Goal: Find specific page/section: Find specific page/section

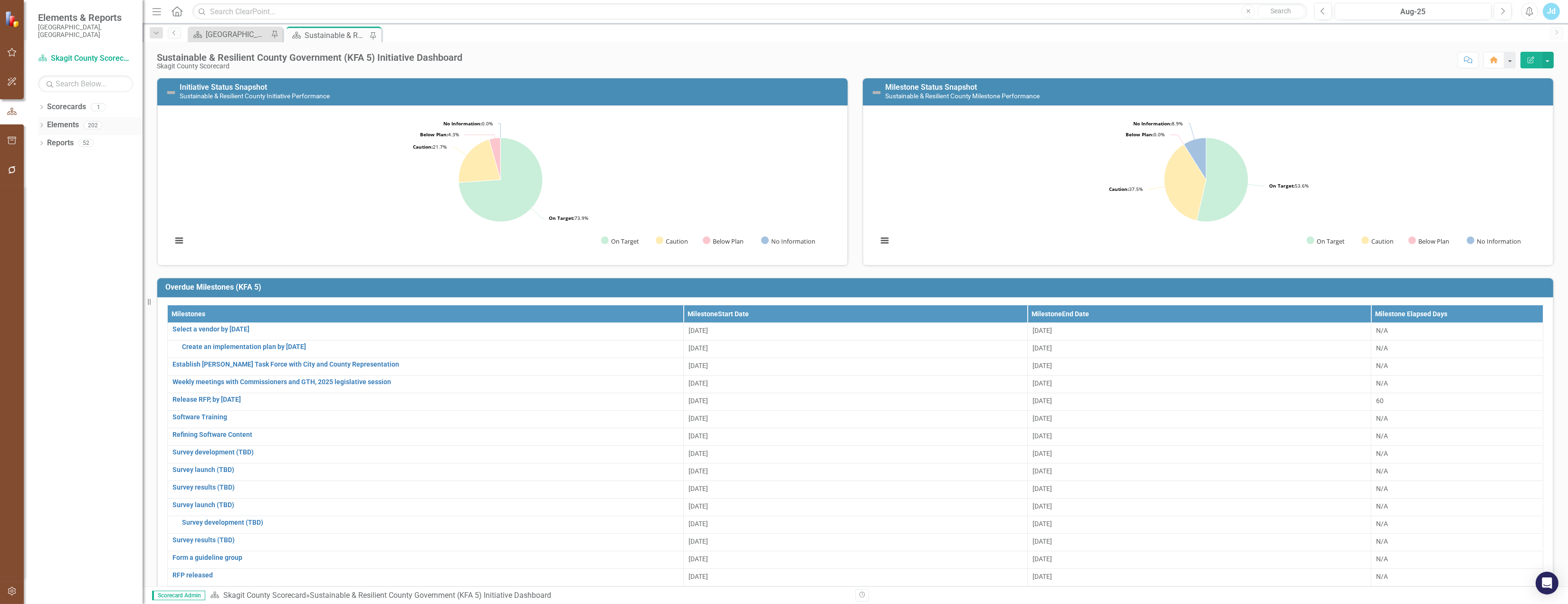
click at [44, 123] on icon "Dropdown" at bounding box center [41, 126] width 7 height 5
click at [58, 102] on link "Scorecards" at bounding box center [66, 107] width 39 height 11
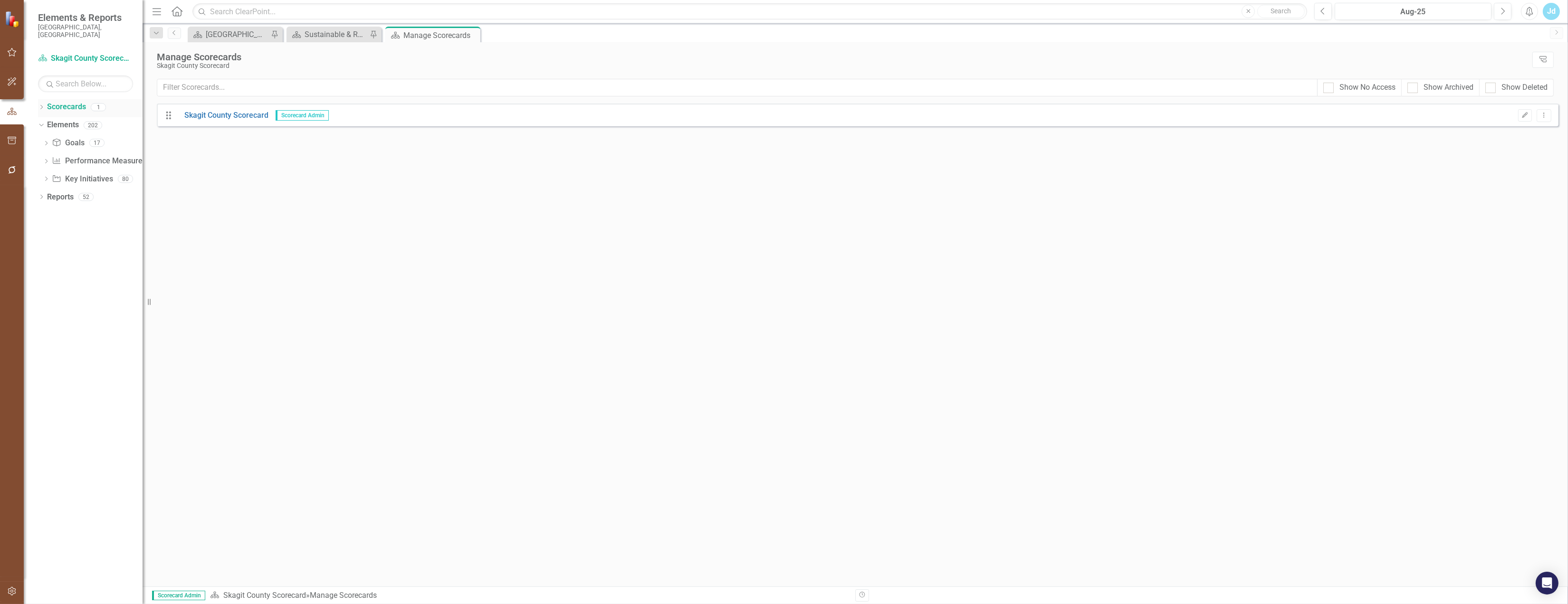
click at [43, 106] on icon "Dropdown" at bounding box center [41, 108] width 7 height 5
click at [80, 119] on link "Skagit County Scorecard" at bounding box center [97, 125] width 90 height 11
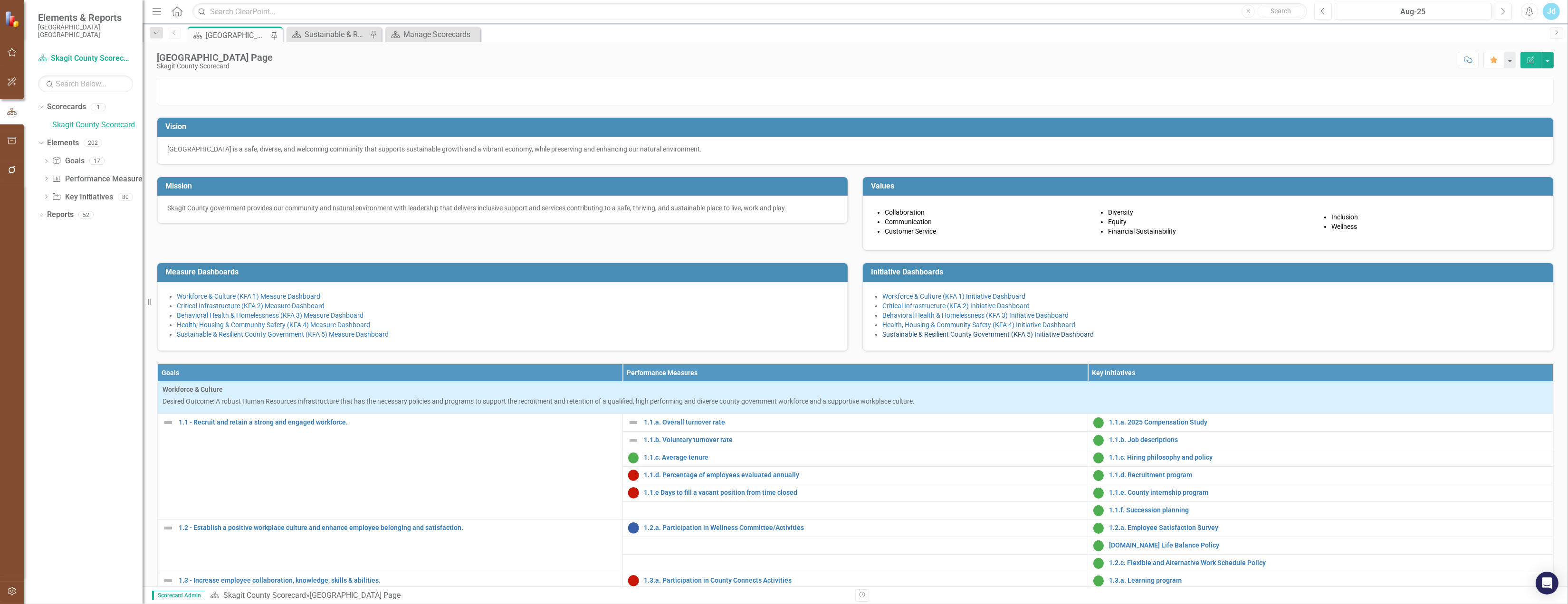
click at [925, 338] on link "Sustainable & Resilient County Government (KFA 5) Initiative Dashboard" at bounding box center [988, 335] width 211 height 8
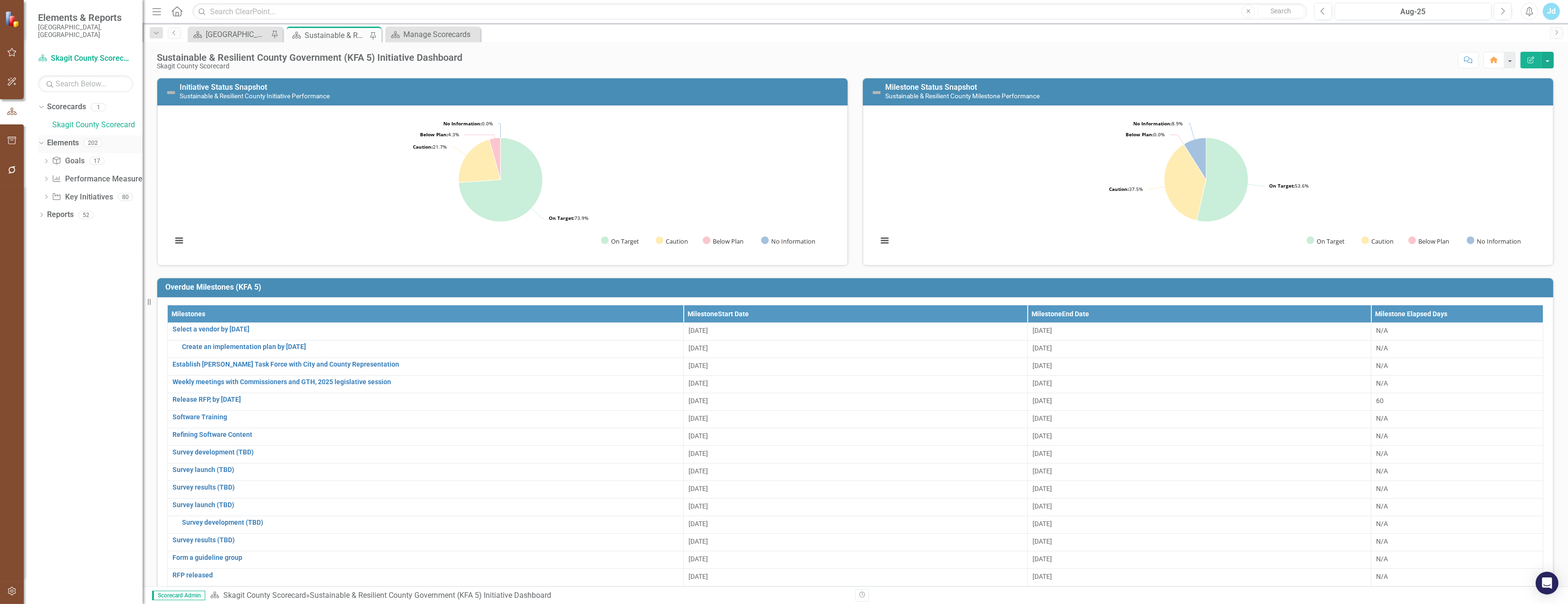
click at [42, 139] on icon "Dropdown" at bounding box center [40, 142] width 5 height 7
click at [42, 140] on div "Dropdown" at bounding box center [41, 144] width 7 height 8
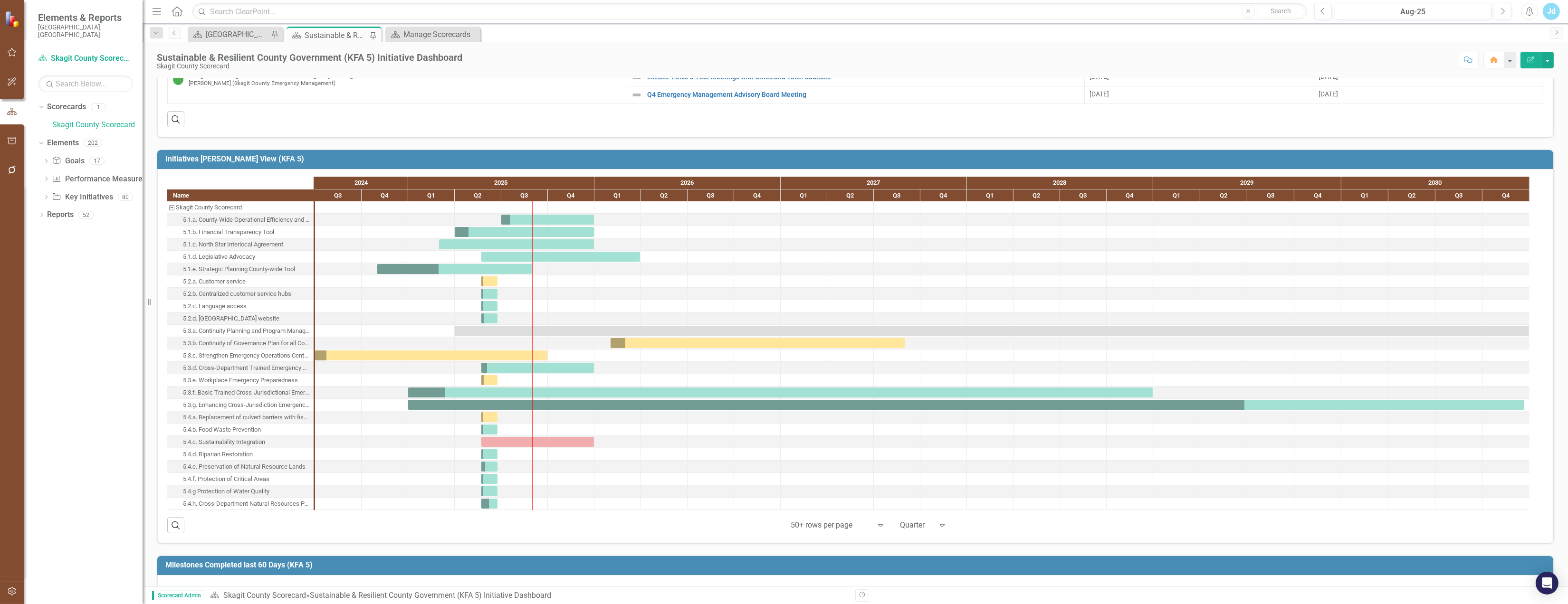
scroll to position [857, 0]
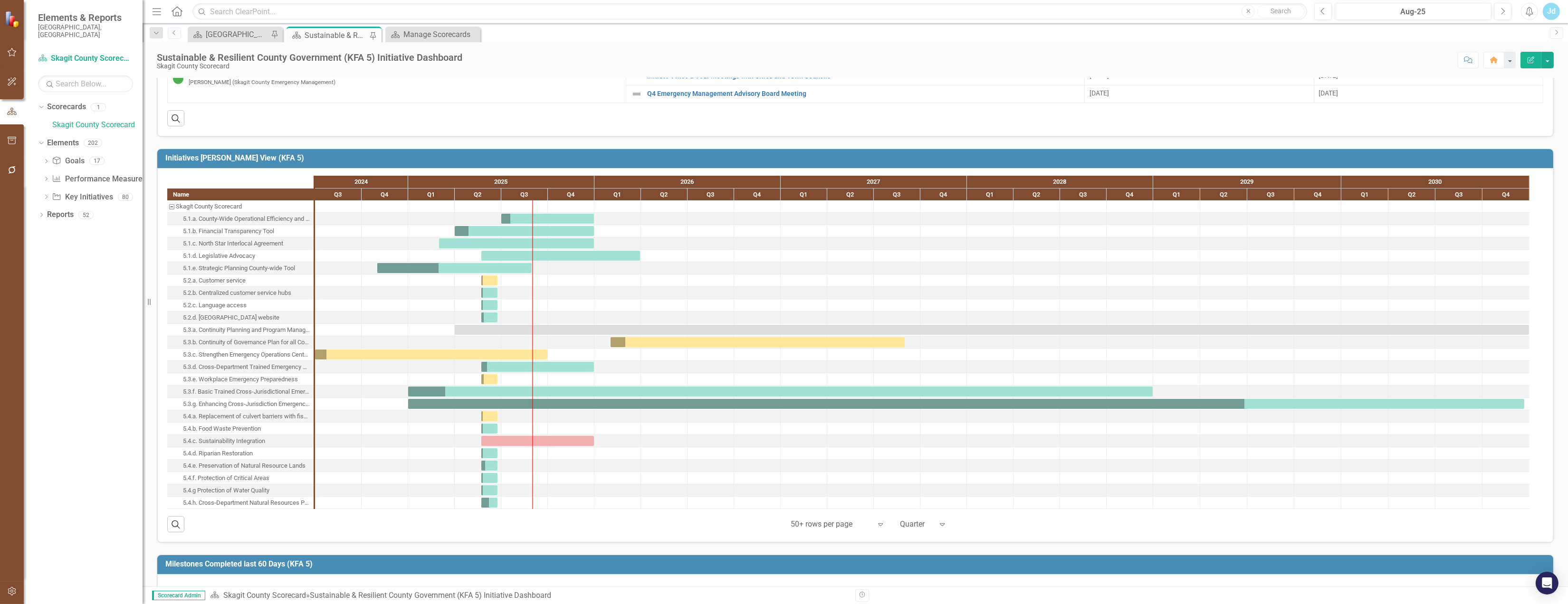
click at [230, 361] on div "5.3.c. Strengthen Emergency Operations Center Readiness and Capabilities" at bounding box center [247, 354] width 128 height 12
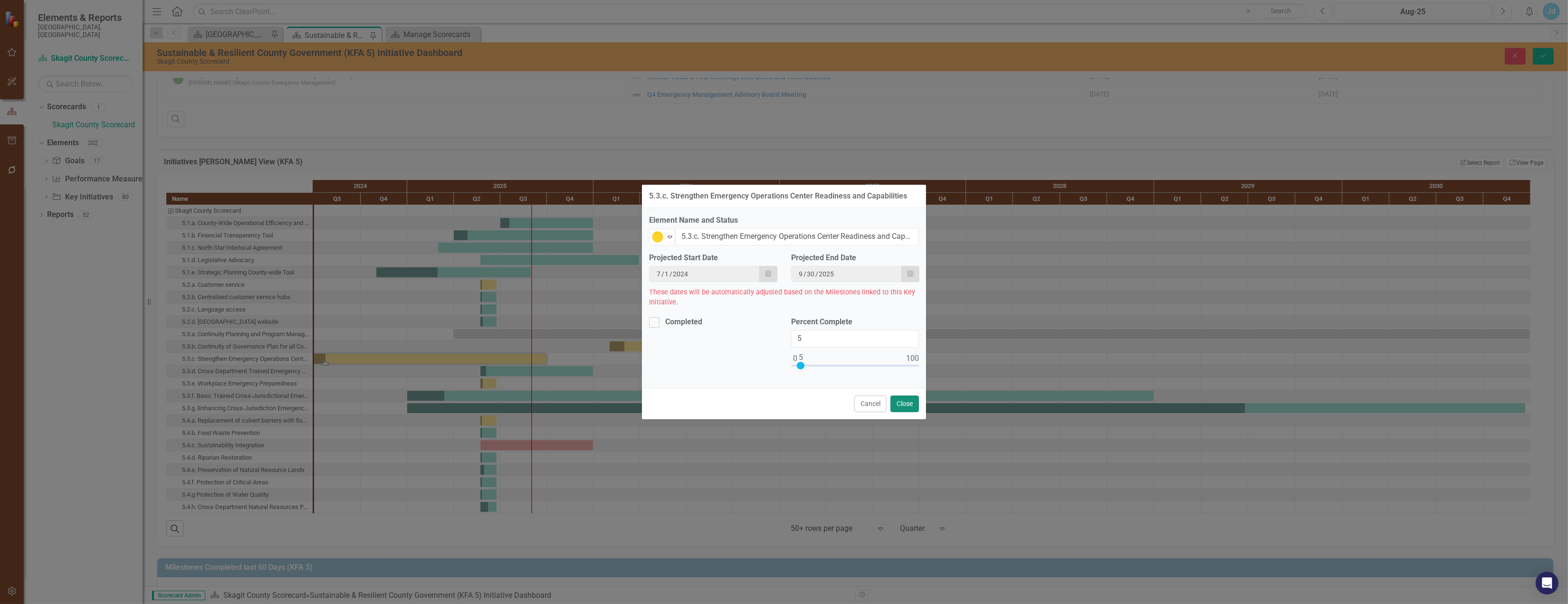
click at [899, 408] on button "Close" at bounding box center [904, 404] width 28 height 17
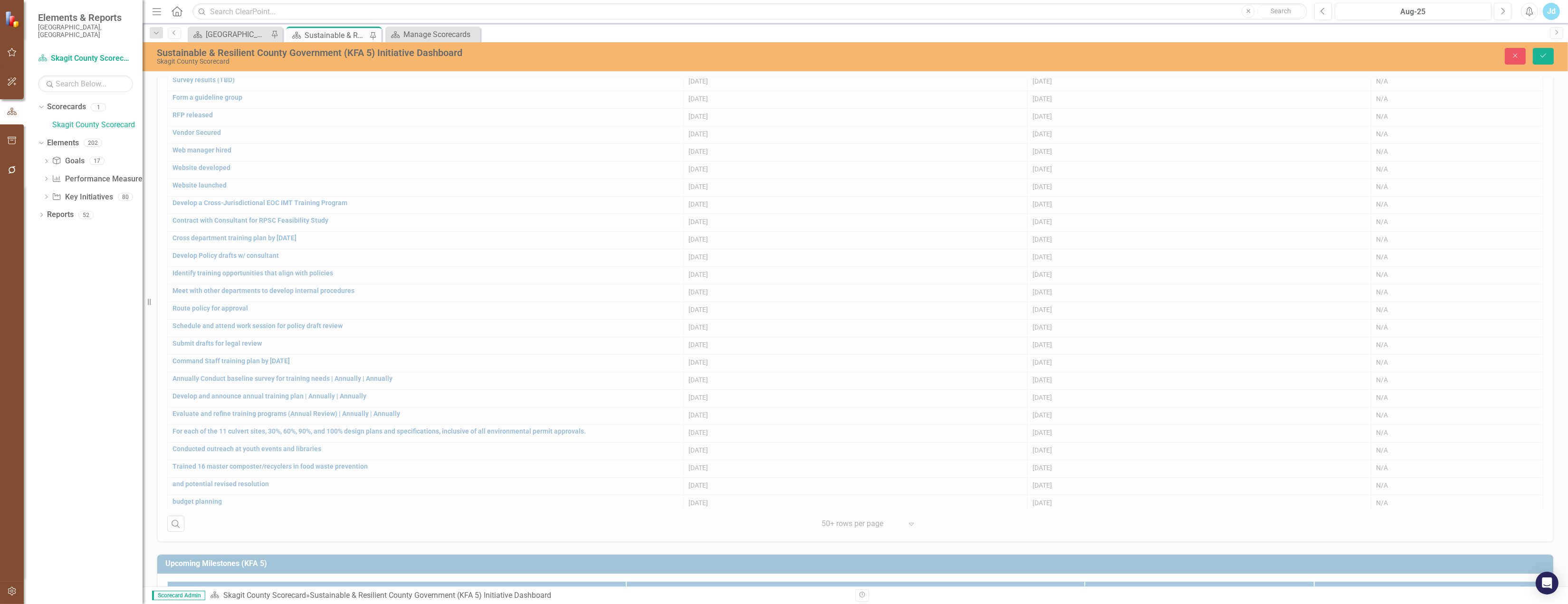
scroll to position [220, 0]
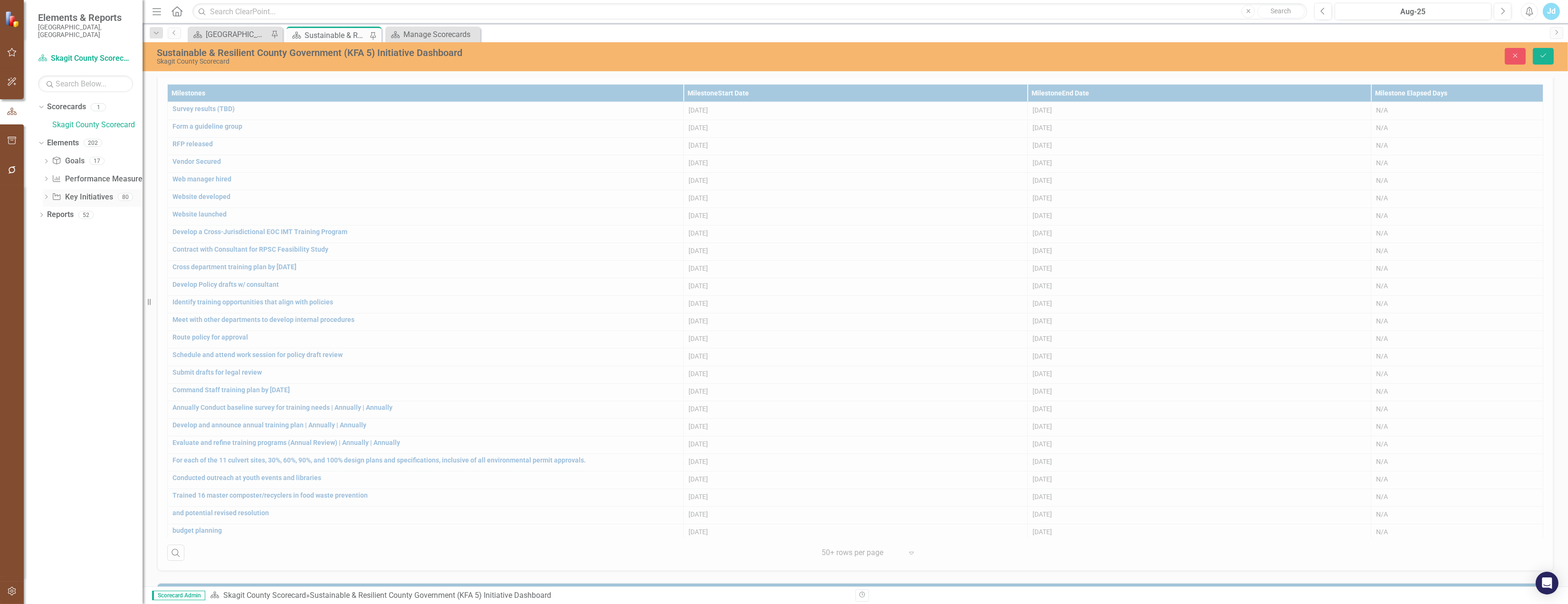
click at [87, 192] on link "Key Initiative Key Initiatives" at bounding box center [82, 198] width 61 height 11
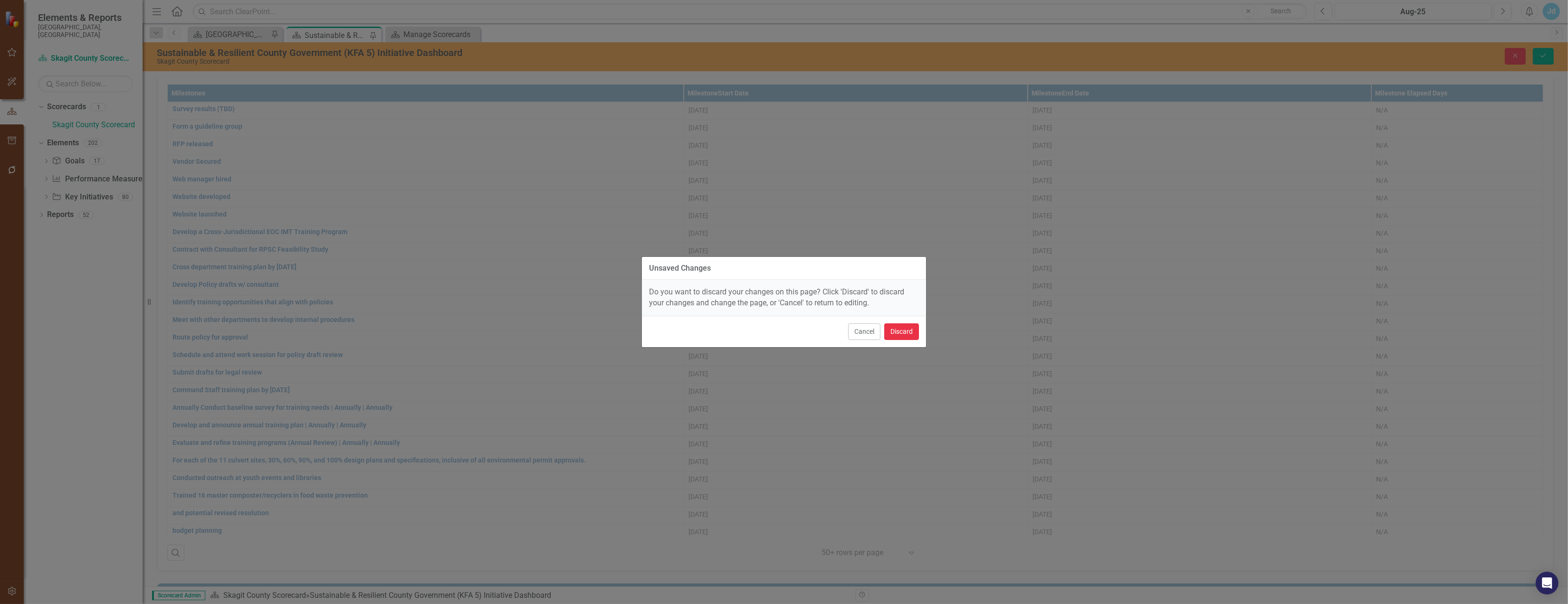
click at [908, 335] on button "Discard" at bounding box center [901, 331] width 34 height 17
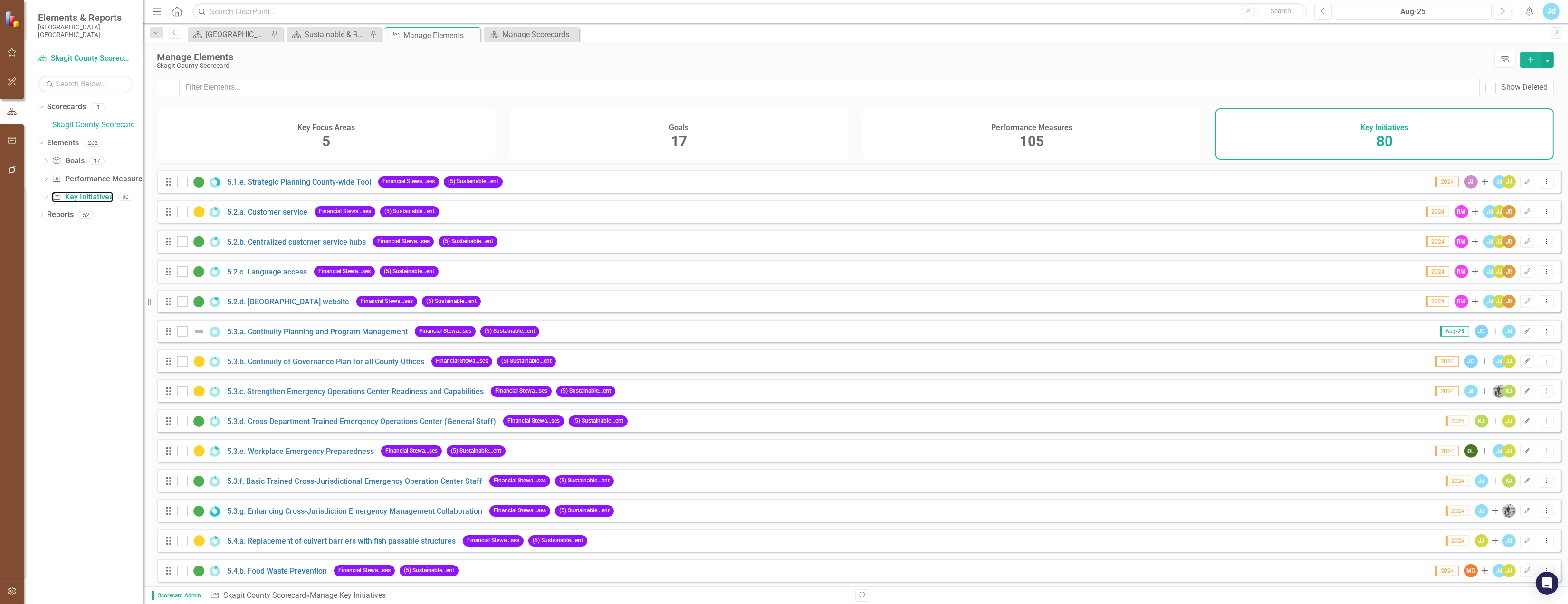
scroll to position [1688, 0]
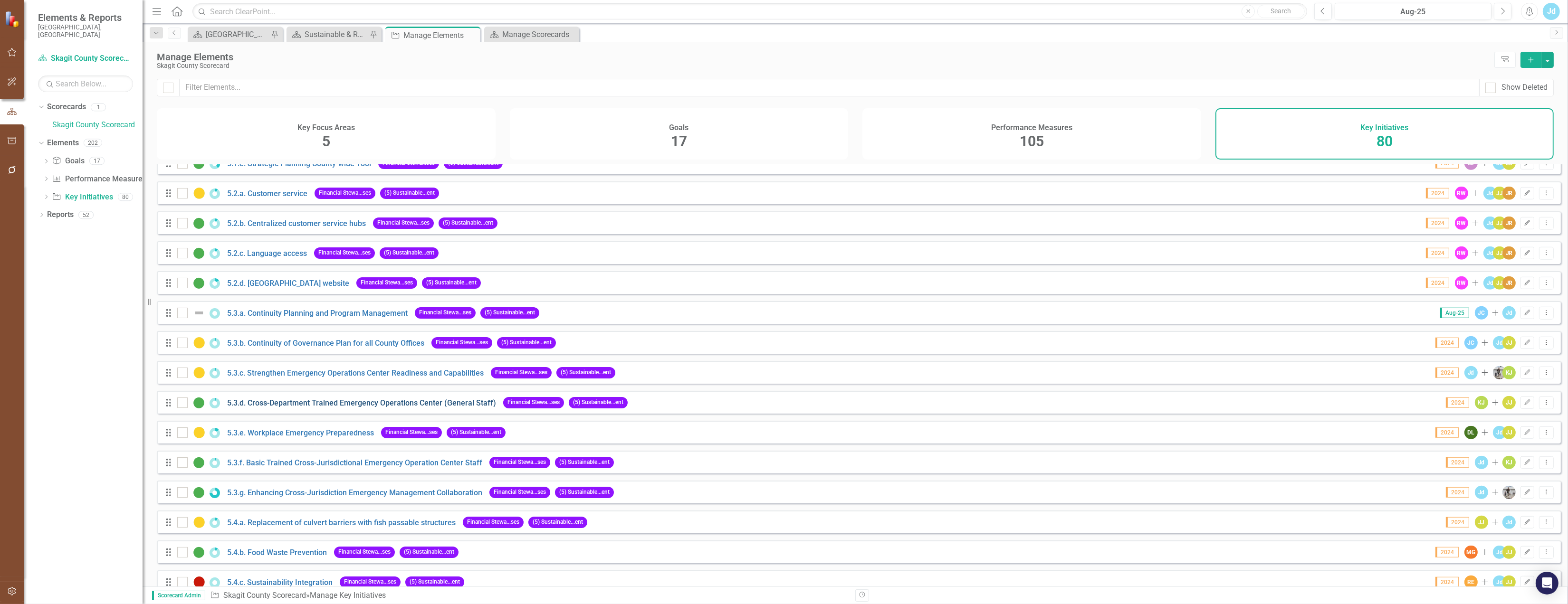
click at [315, 407] on link "5.3.d. Cross-Department Trained Emergency Operations Center (General Staff)" at bounding box center [361, 403] width 269 height 9
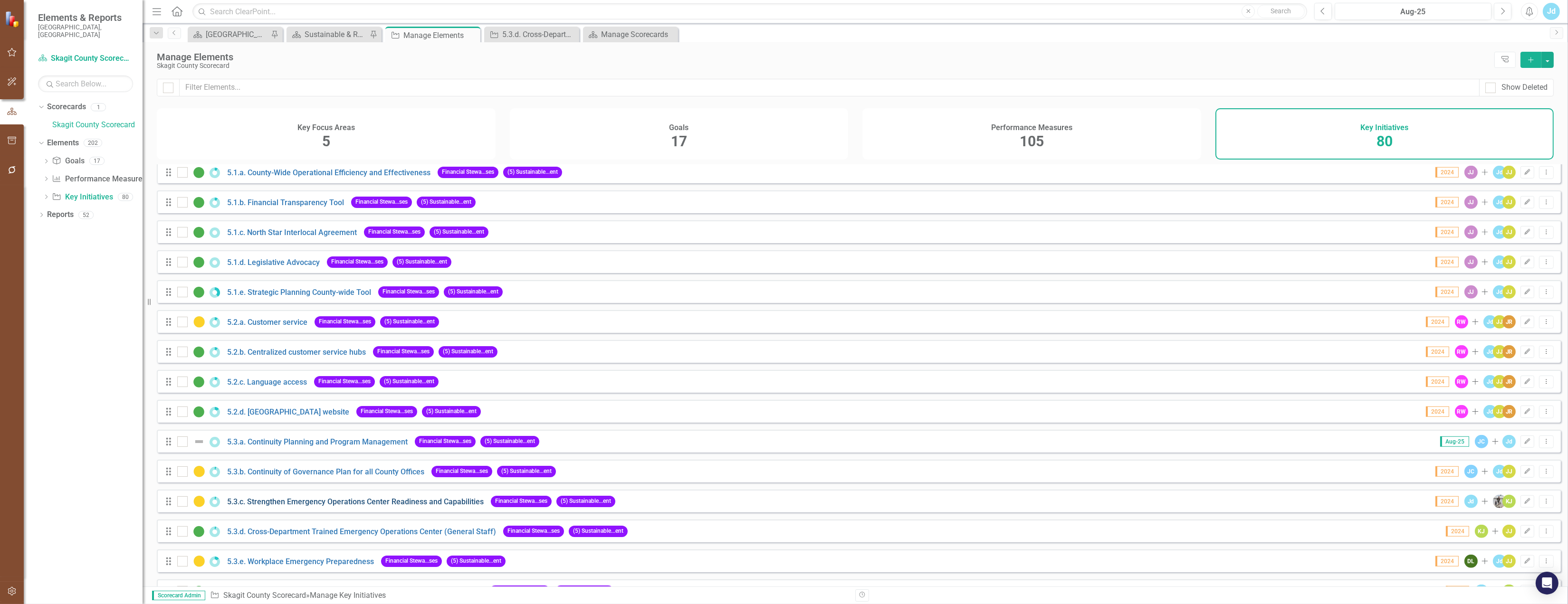
scroll to position [1582, 0]
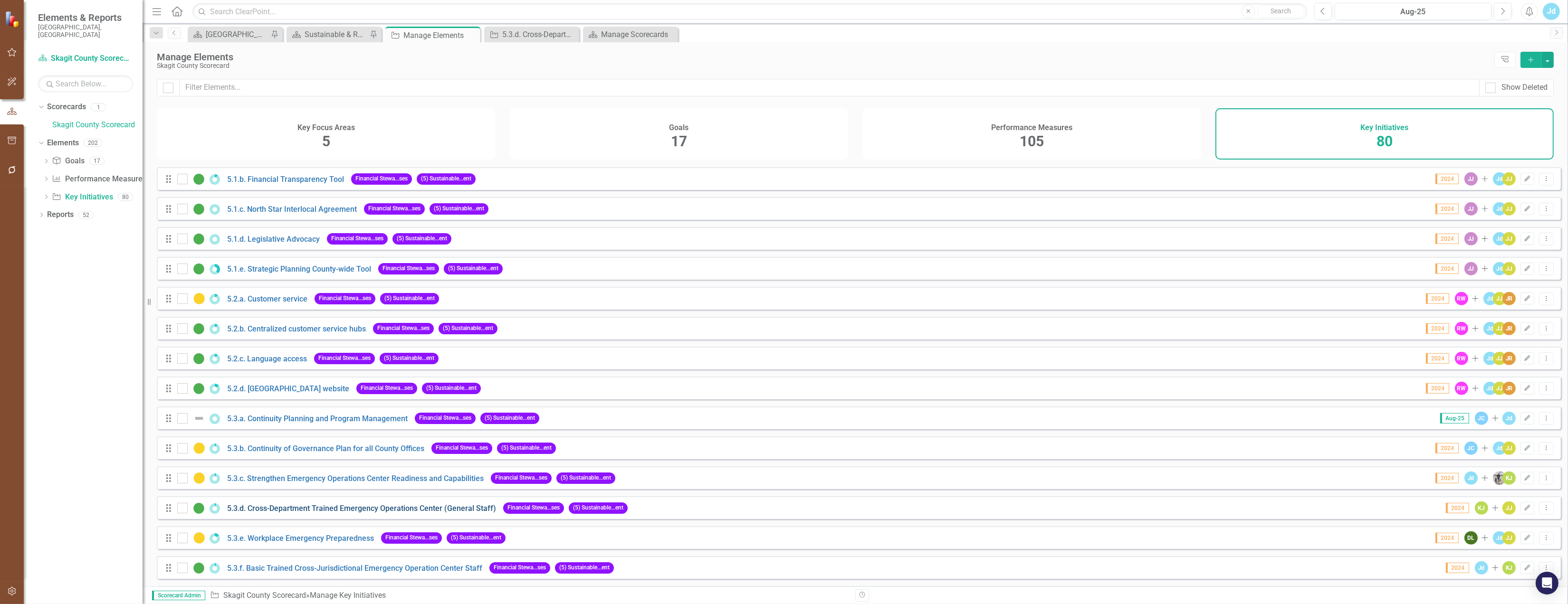
click at [286, 513] on link "5.3.d. Cross-Department Trained Emergency Operations Center (General Staff)" at bounding box center [361, 508] width 269 height 9
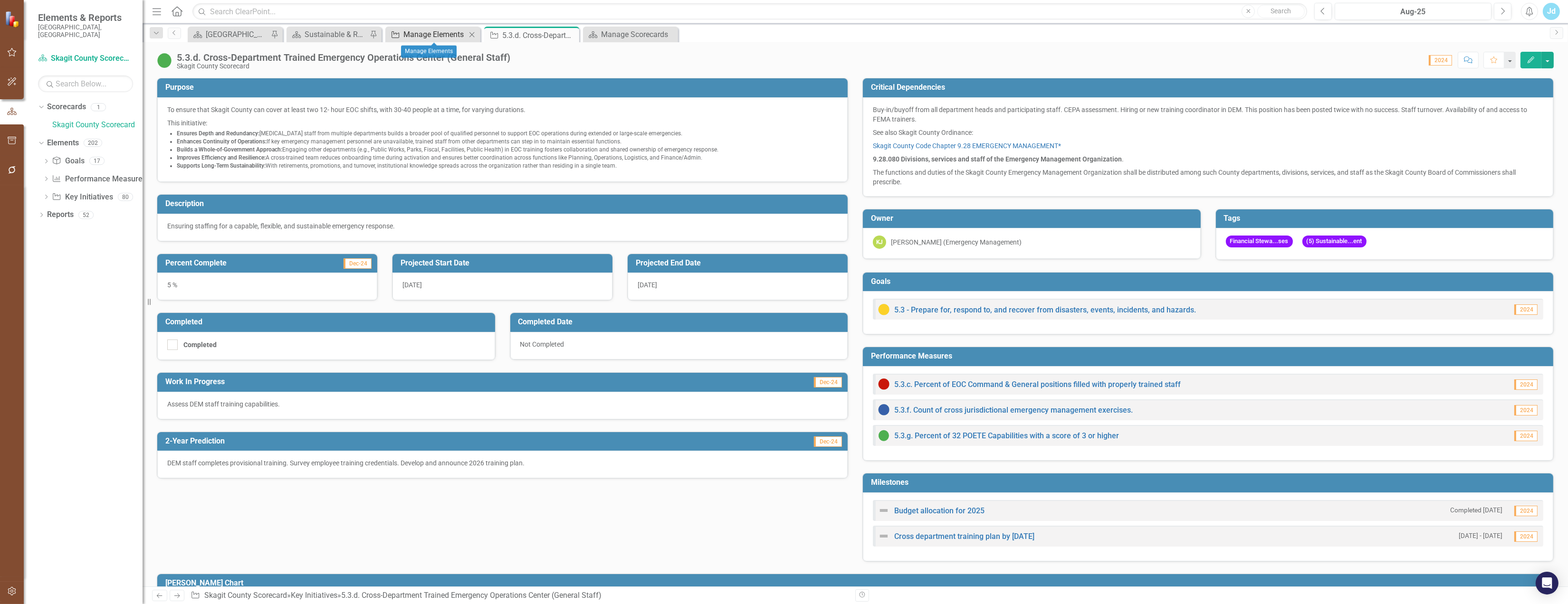
click at [432, 36] on div "Manage Elements" at bounding box center [435, 34] width 63 height 12
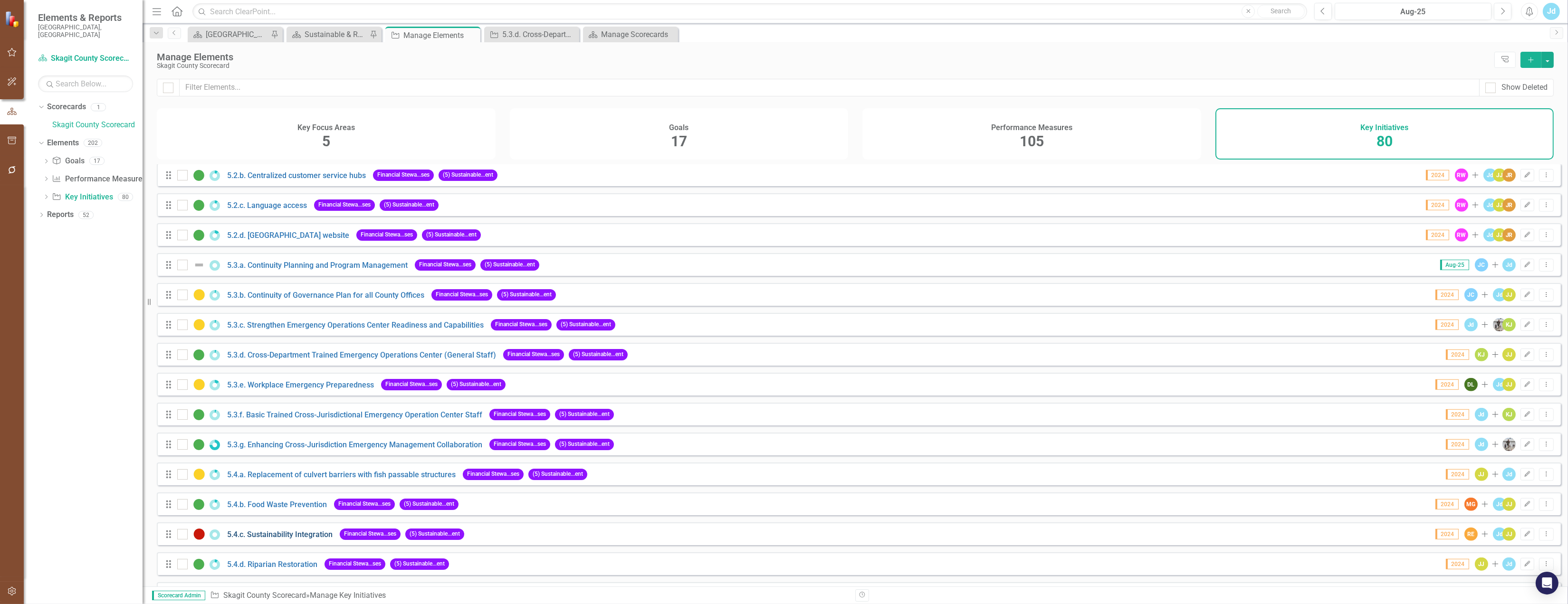
scroll to position [1717, 0]
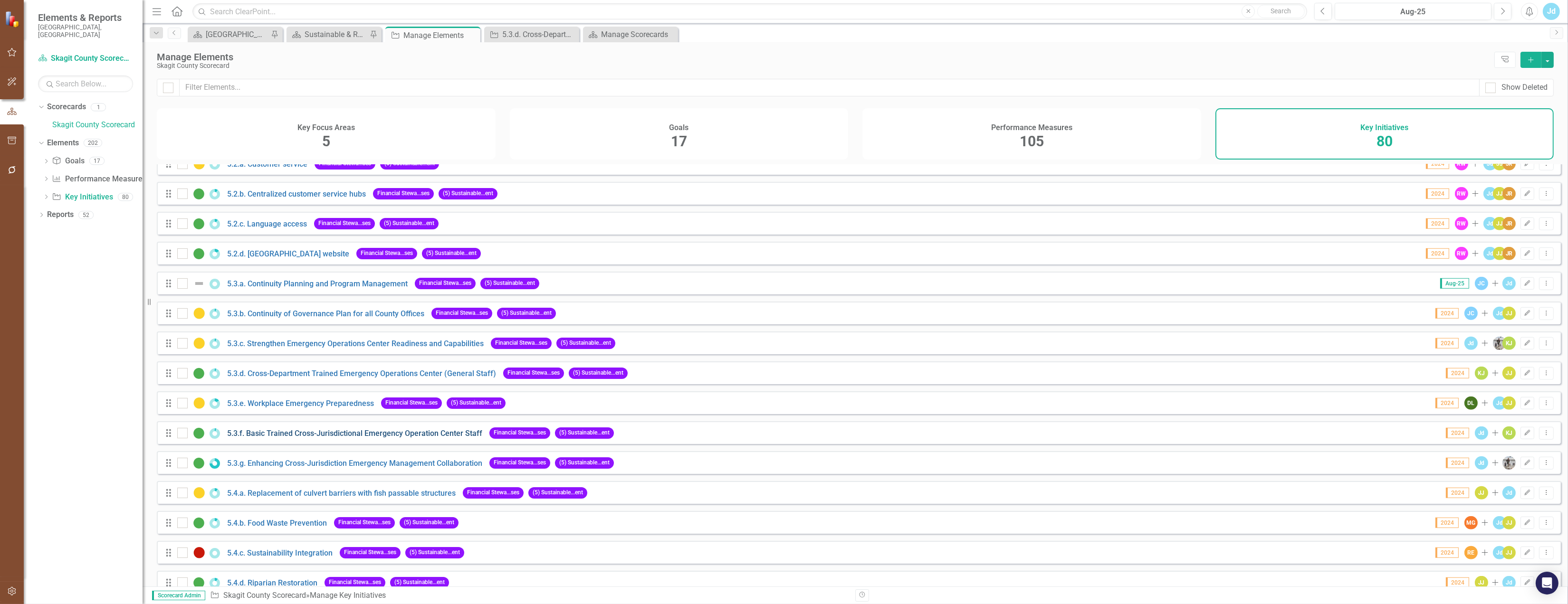
click at [302, 438] on link "5.3.f. Basic Trained Cross-Jurisdictional Emergency Operation Center Staff" at bounding box center [354, 433] width 255 height 9
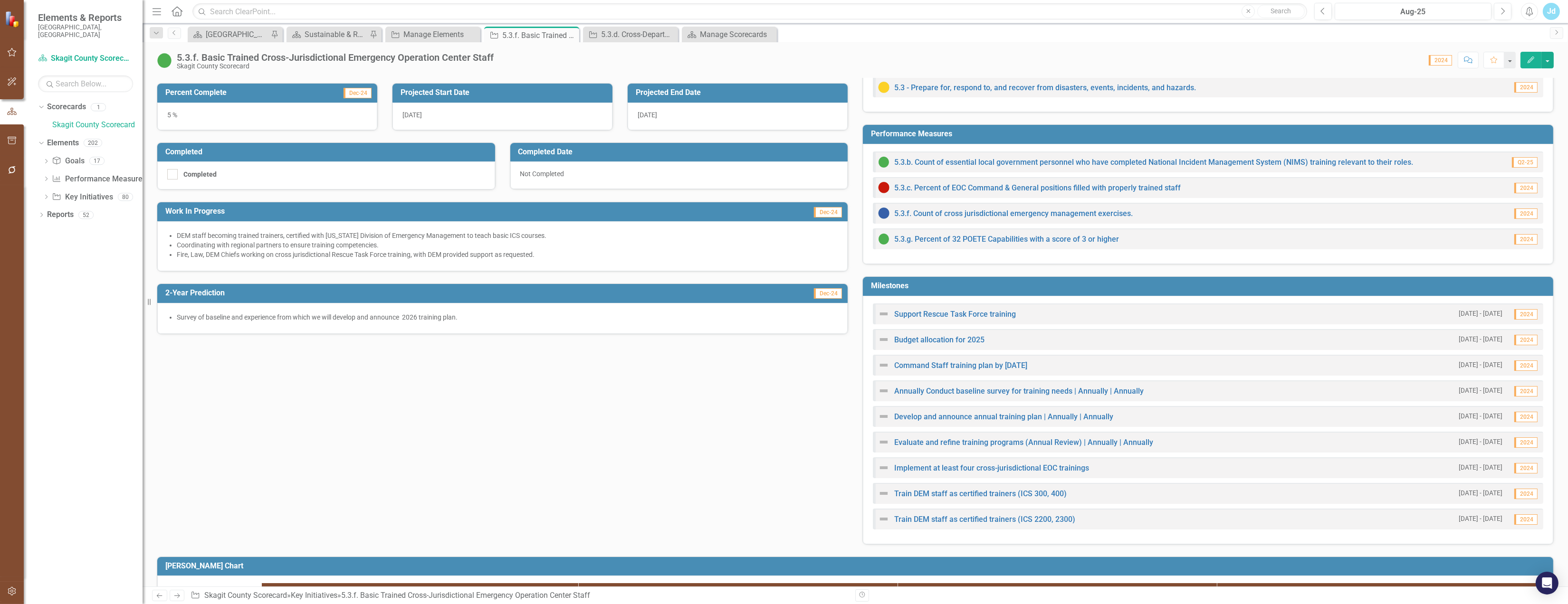
scroll to position [158, 0]
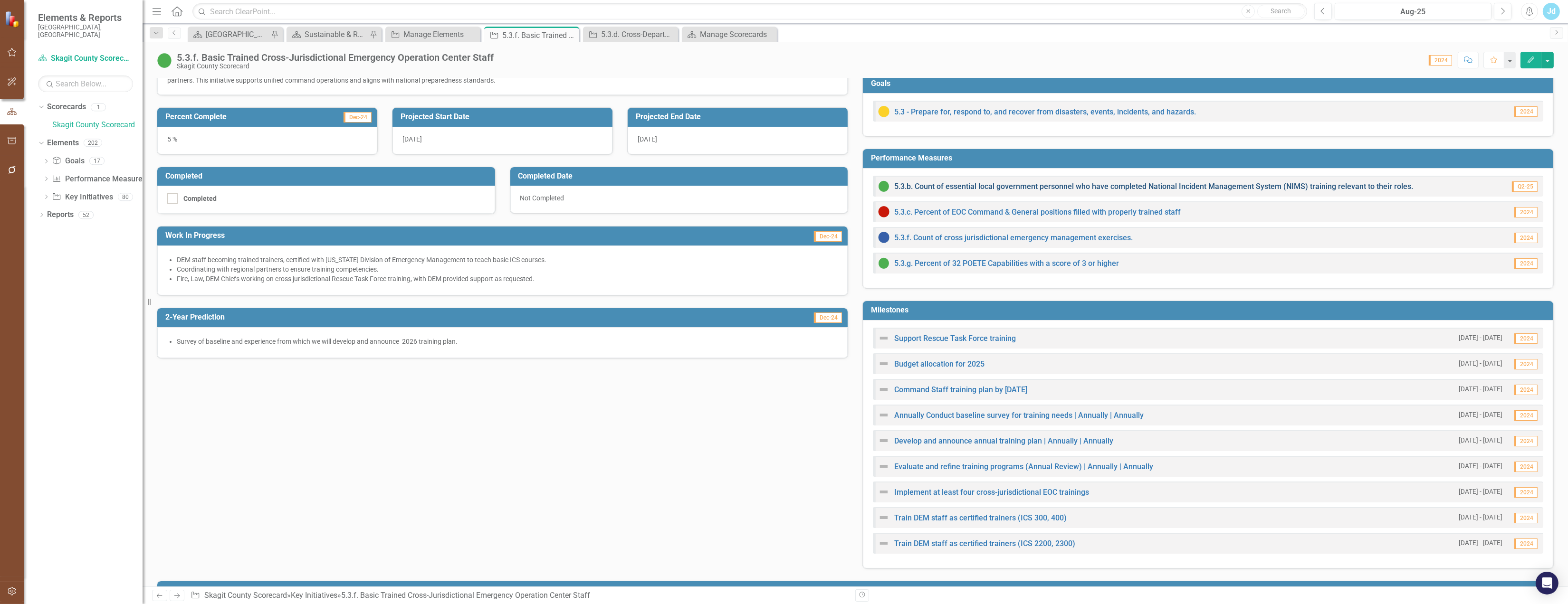
click at [984, 187] on link "5.3.b. Count of essential local government personnel who have completed Nationa…" at bounding box center [1153, 187] width 519 height 9
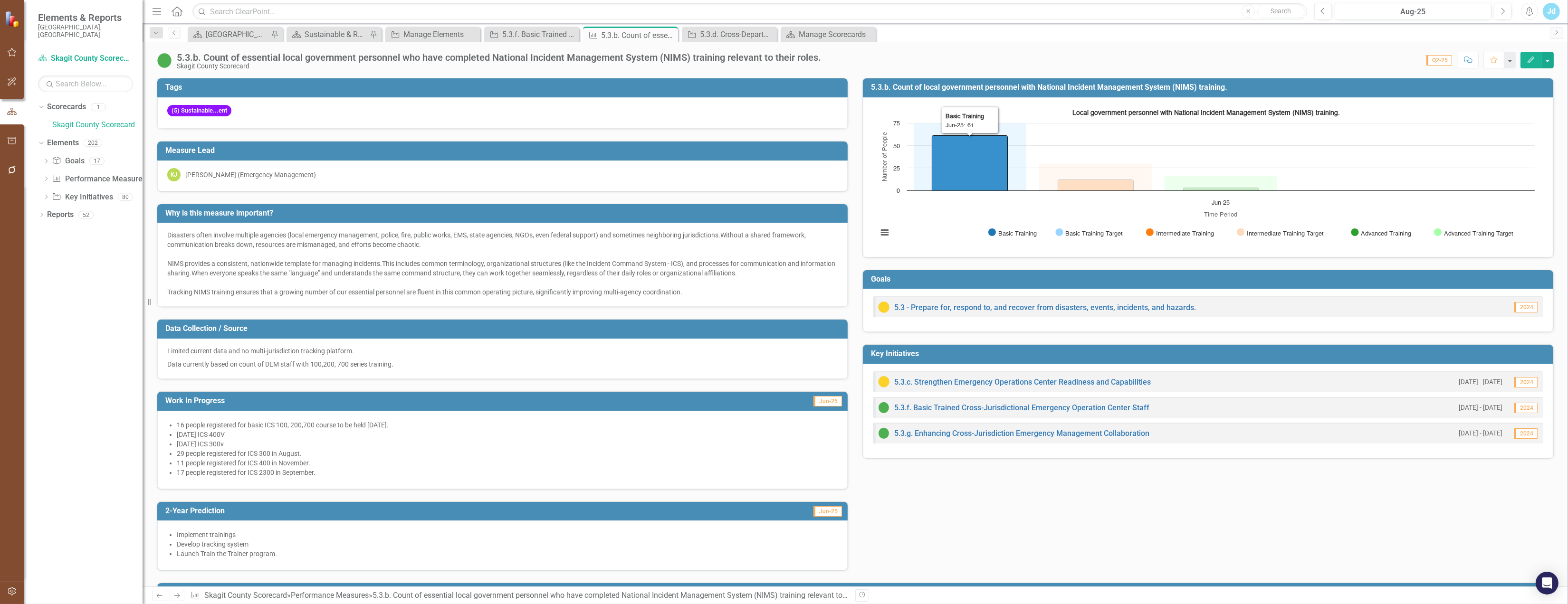
click at [964, 165] on icon "Jun-25, 61. Basic Training." at bounding box center [970, 163] width 76 height 55
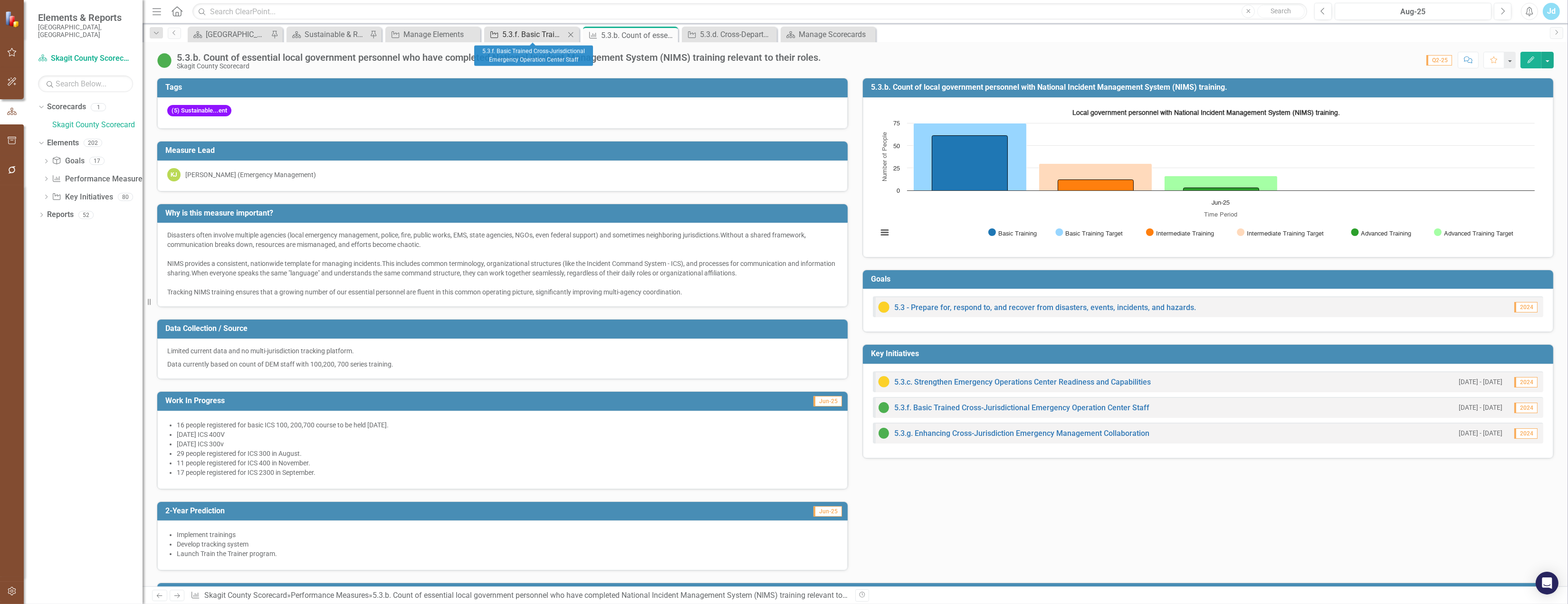
click at [520, 35] on div "5.3.f. Basic Trained Cross-Jurisdictional Emergency Operation Center Staff" at bounding box center [534, 34] width 63 height 12
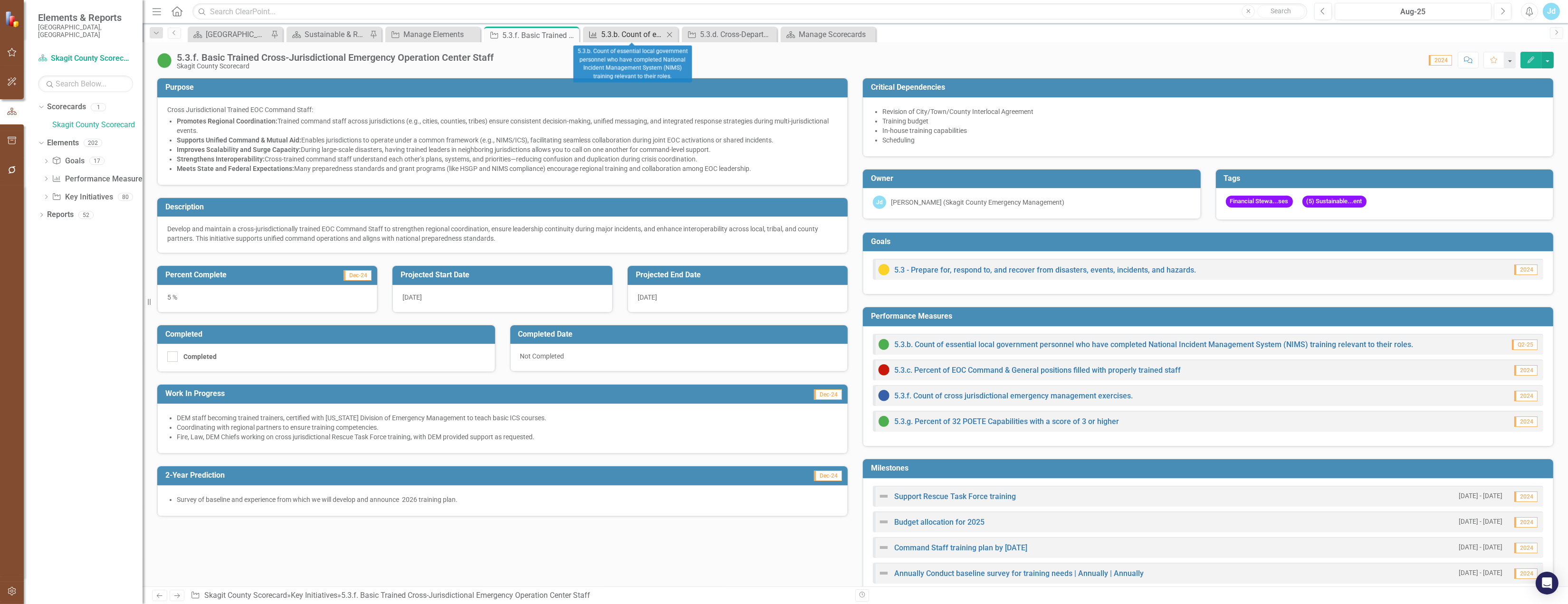
click at [608, 32] on div "5.3.b. Count of essential local government personnel who have completed Nationa…" at bounding box center [633, 34] width 63 height 12
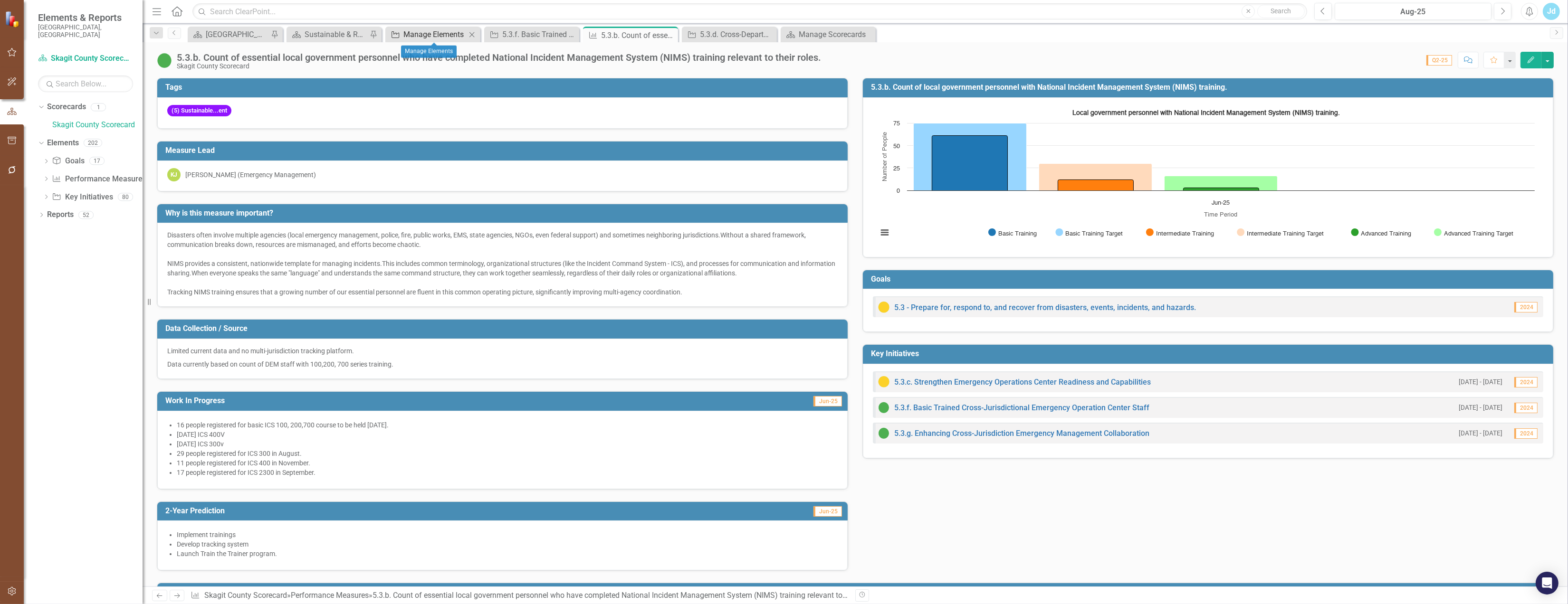
click at [423, 32] on div "Manage Elements" at bounding box center [435, 34] width 63 height 12
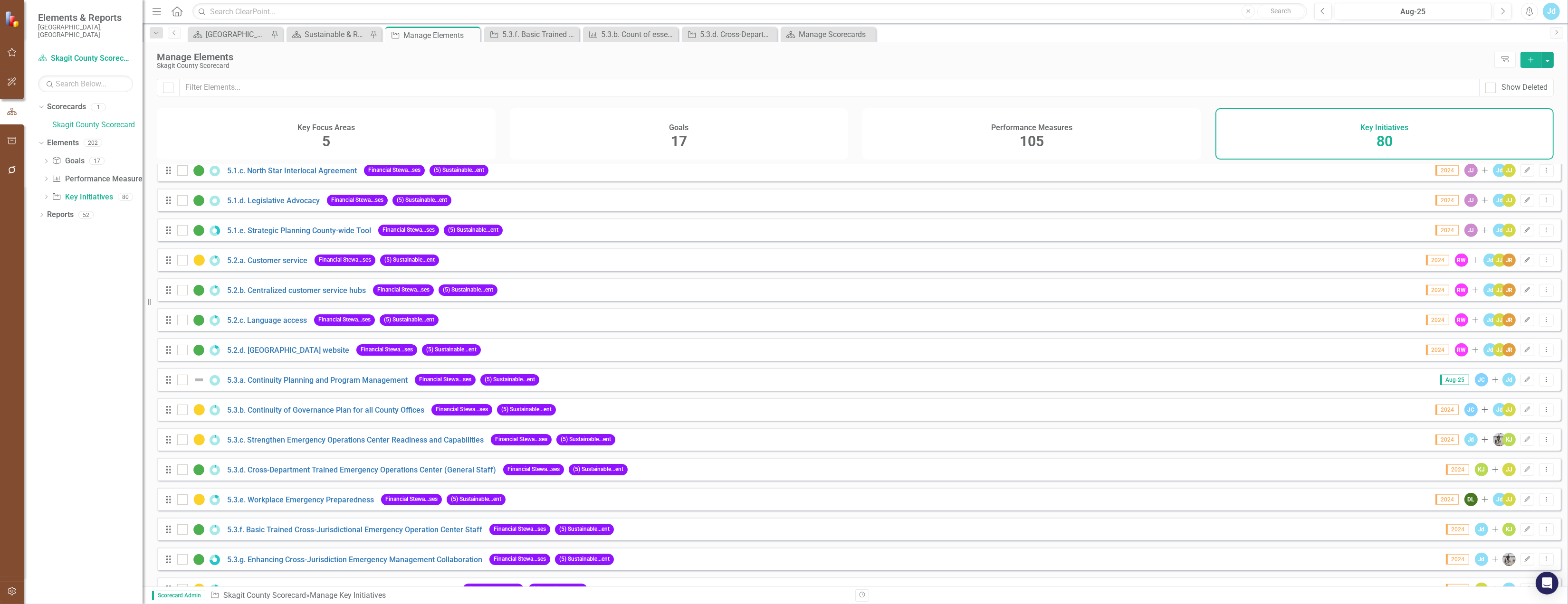
scroll to position [1635, 0]
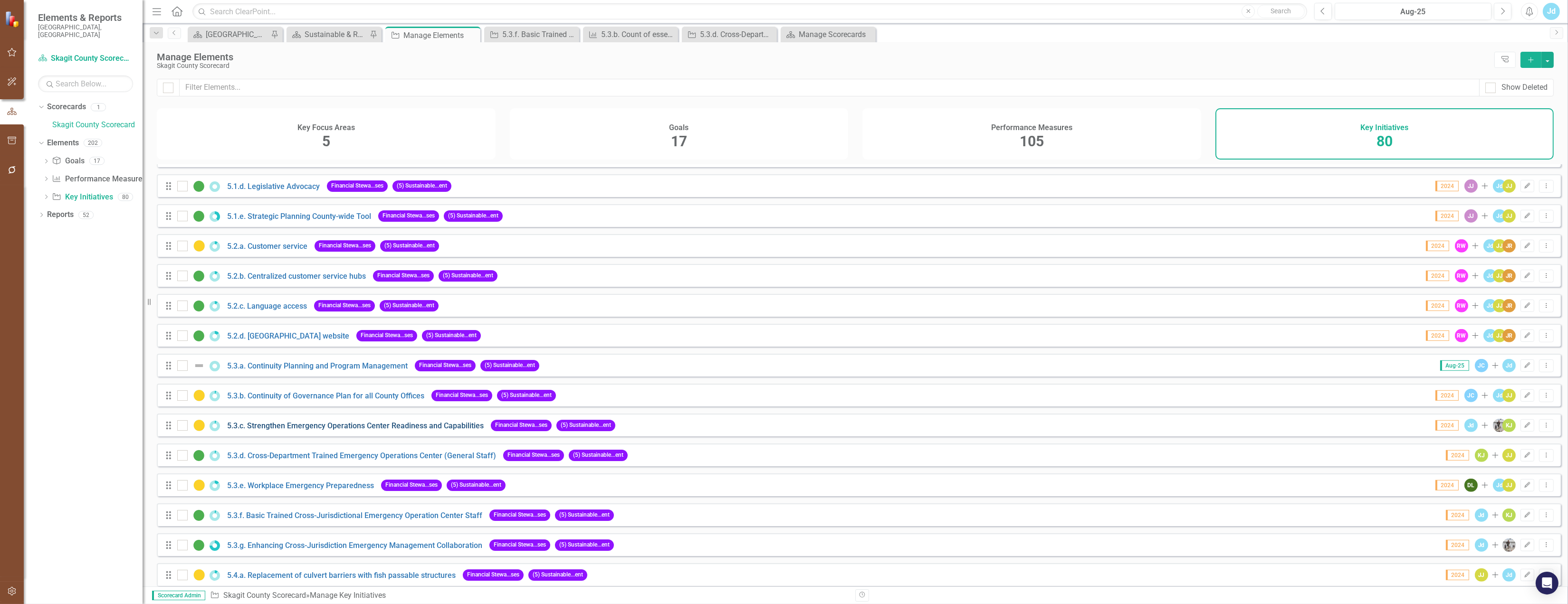
click at [298, 430] on link "5.3.c. Strengthen Emergency Operations Center Readiness and Capabilities" at bounding box center [355, 426] width 257 height 9
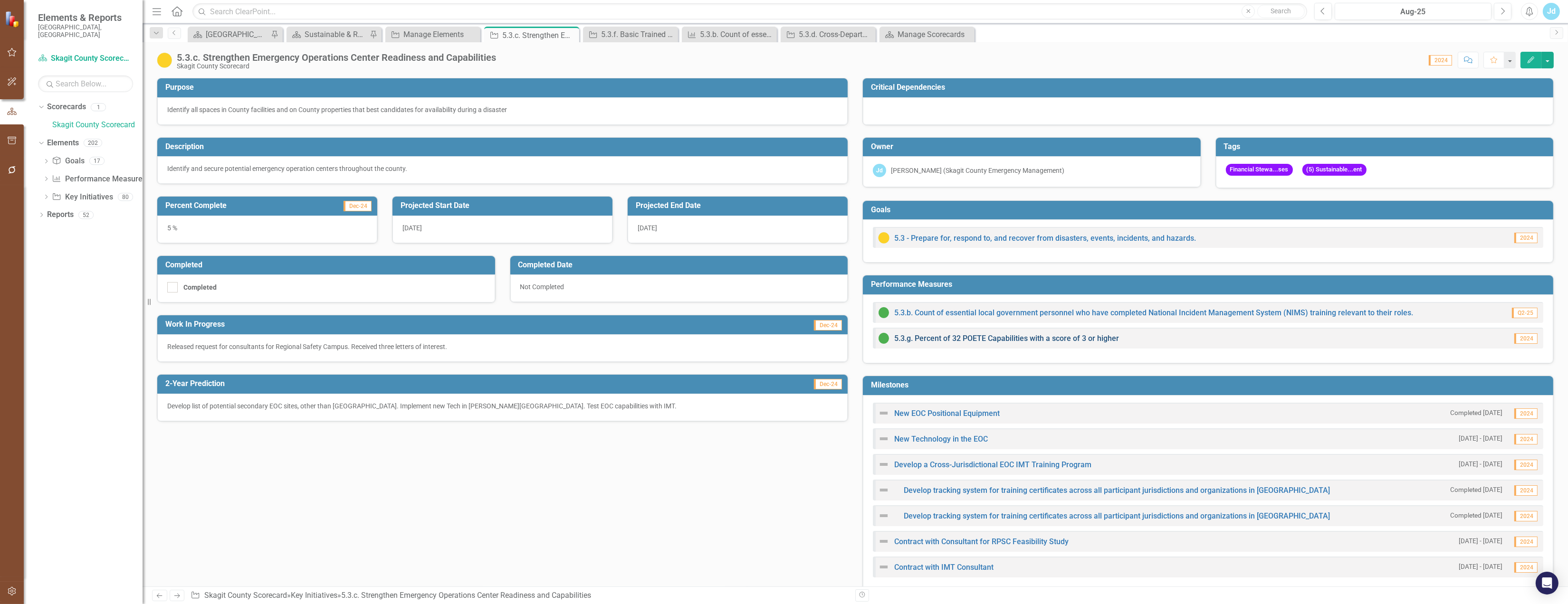
click at [964, 338] on link "5.3.g. Percent of 32 POETE Capabilities with a score of 3 or higher" at bounding box center [1006, 338] width 224 height 9
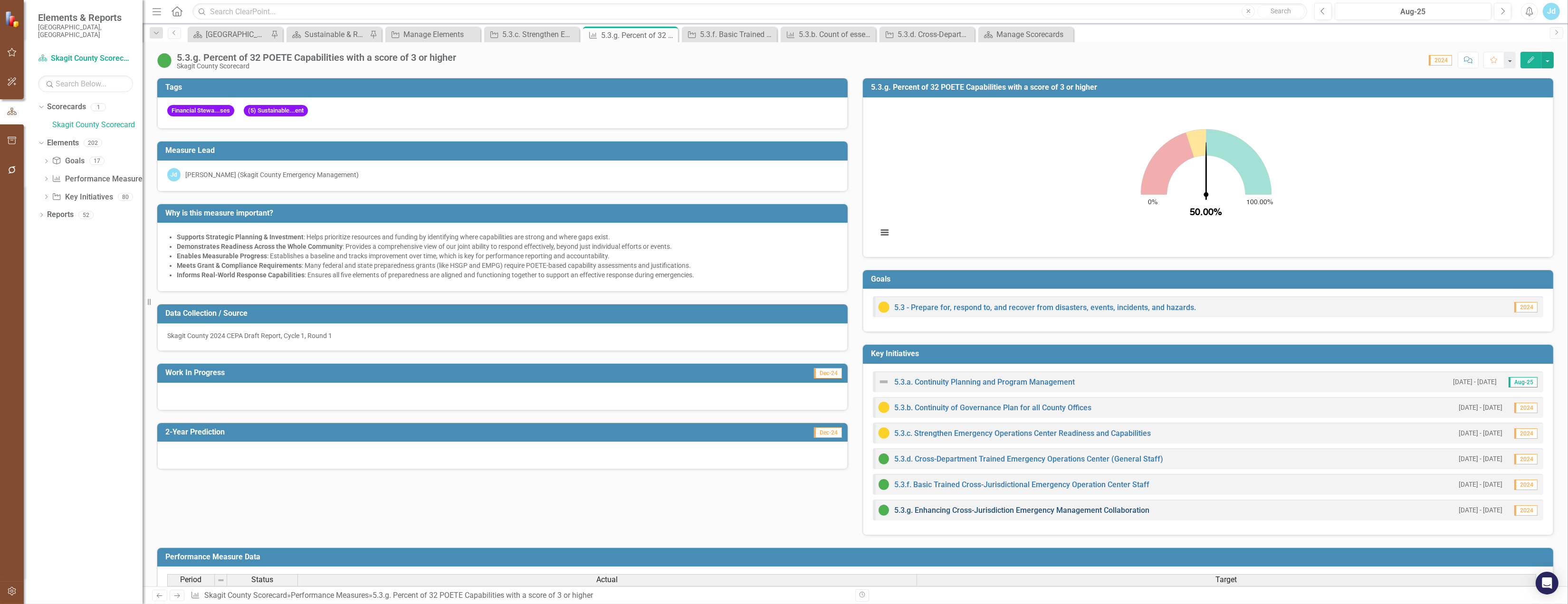
click at [971, 513] on link "5.3.g. Enhancing Cross-Jurisdiction Emergency Management Collaboration" at bounding box center [1021, 511] width 255 height 9
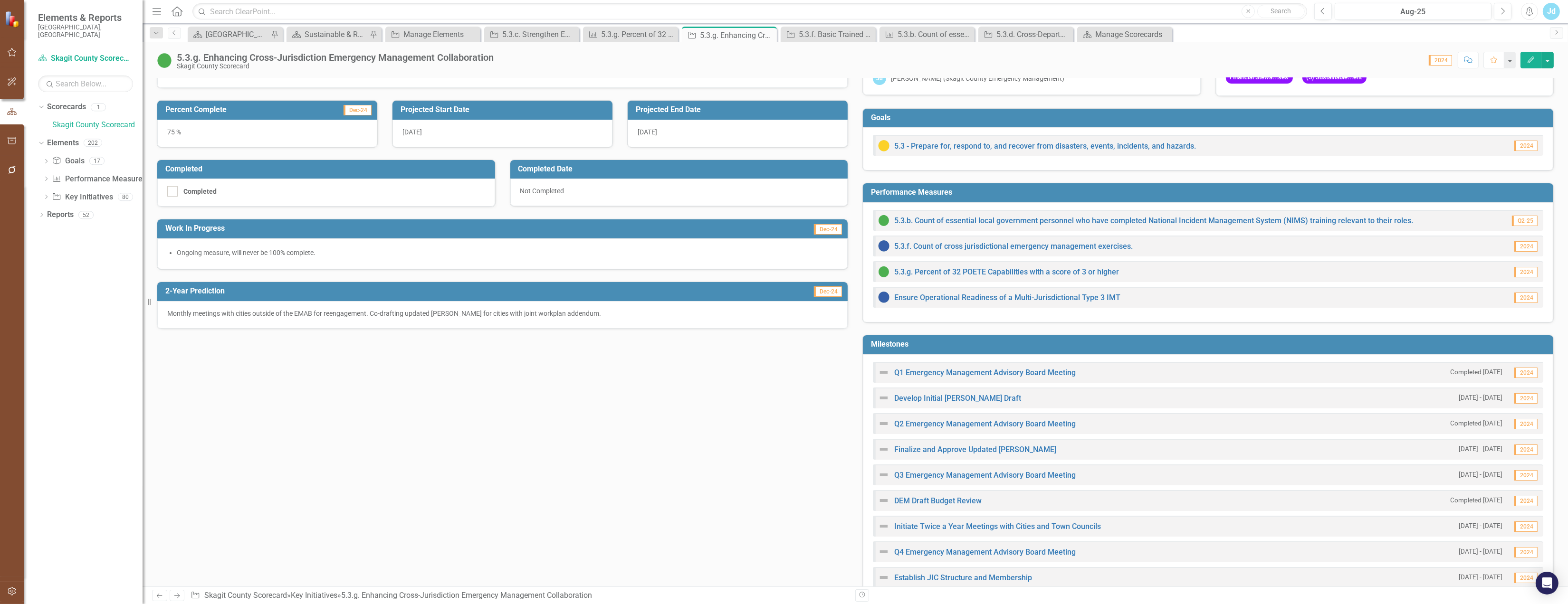
scroll to position [106, 0]
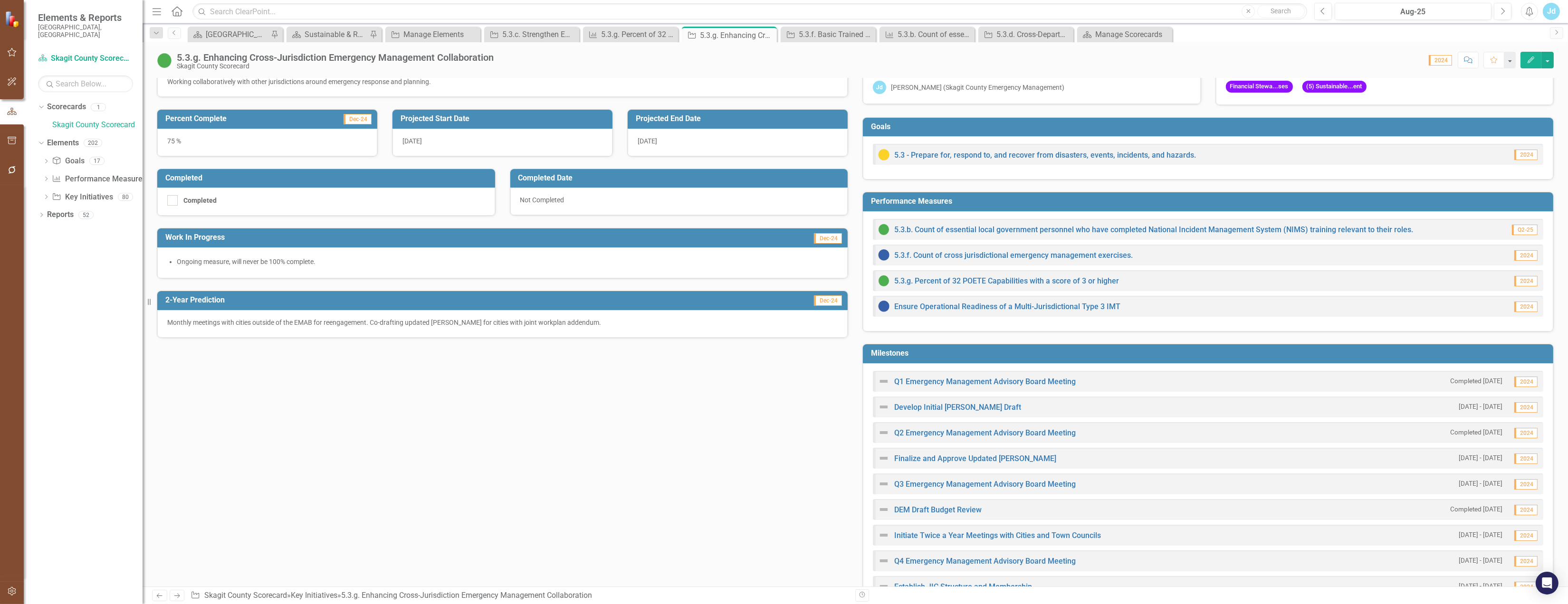
click at [418, 143] on span "[DATE]" at bounding box center [411, 141] width 19 height 8
drag, startPoint x: 418, startPoint y: 139, endPoint x: 499, endPoint y: 139, distance: 81.0
click at [499, 139] on div "[DATE]" at bounding box center [502, 142] width 220 height 28
click at [1066, 254] on link "5.3.f. Count of cross jurisdictional emergency management exercises." at bounding box center [1013, 255] width 238 height 9
